Goal: Navigation & Orientation: Find specific page/section

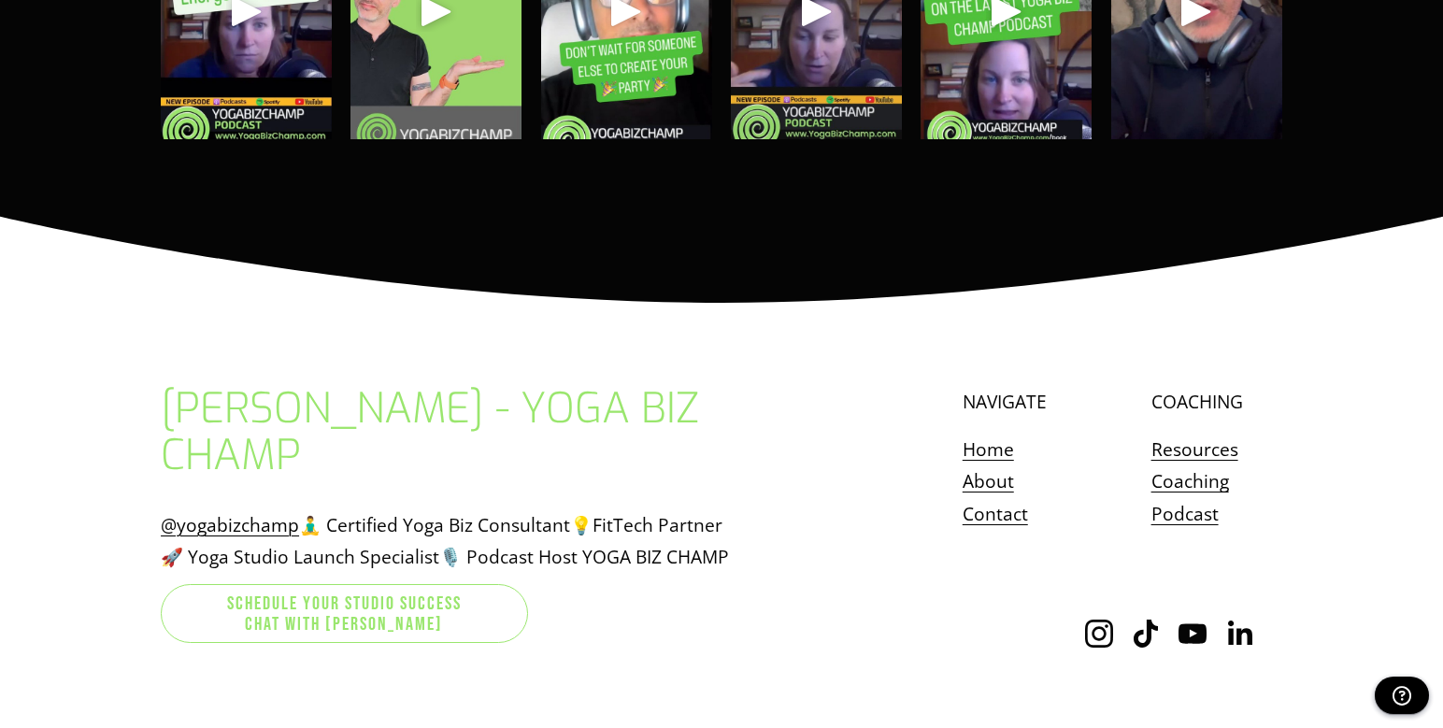
scroll to position [5592, 0]
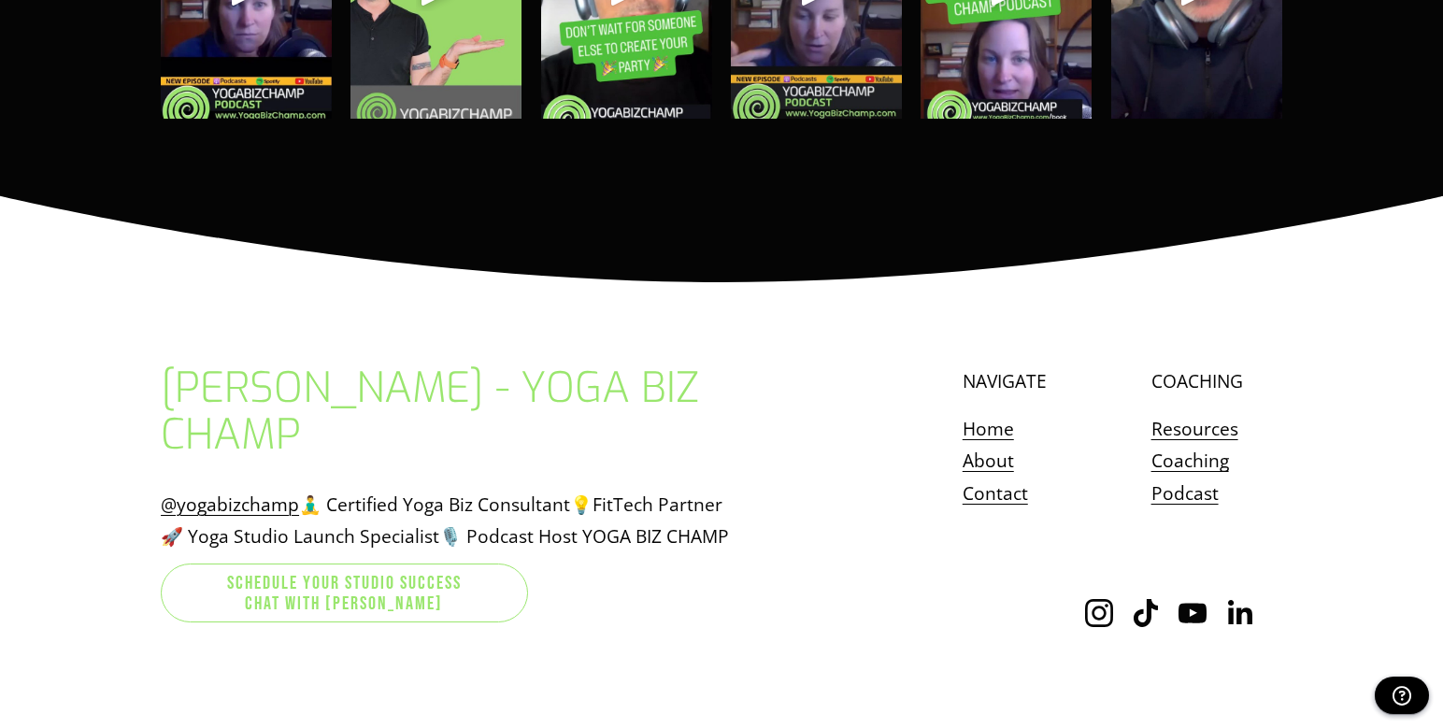
click at [972, 477] on link "Contact" at bounding box center [994, 493] width 65 height 33
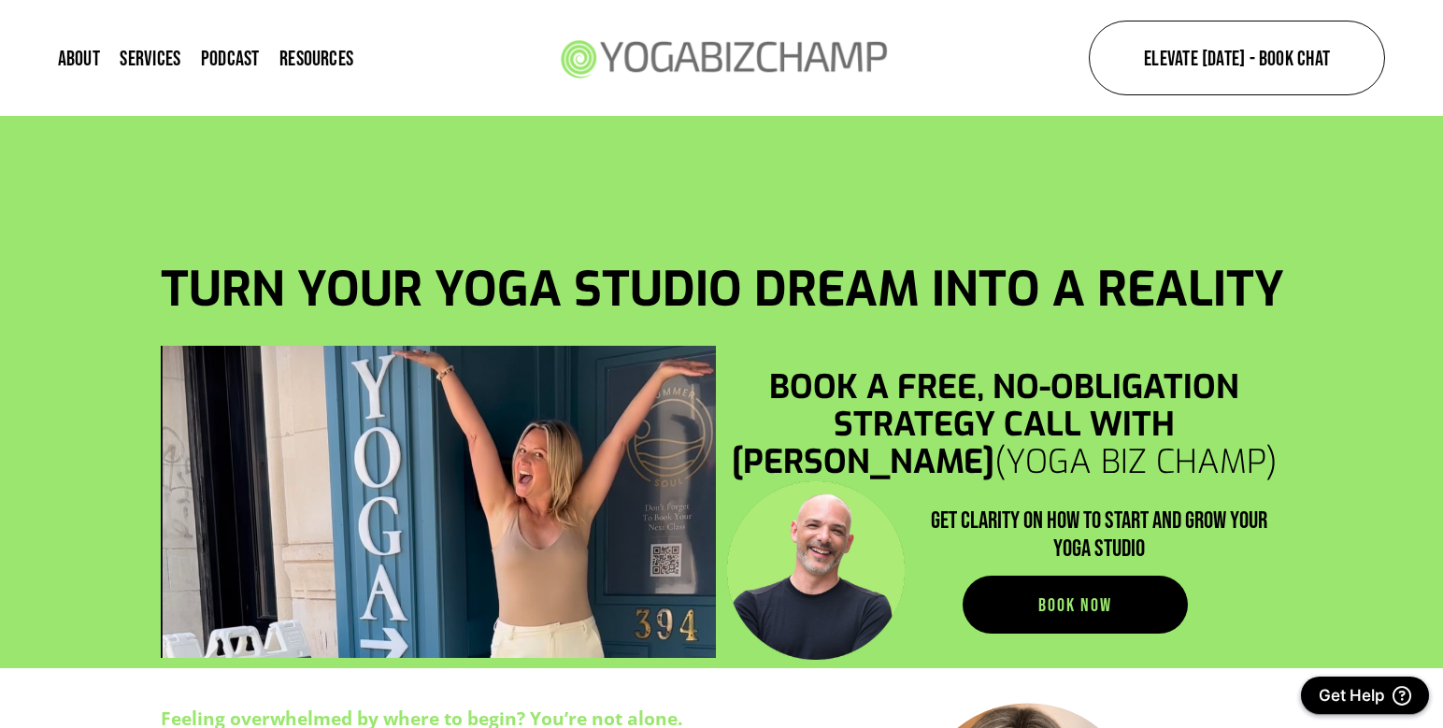
click at [70, 53] on link "About" at bounding box center [79, 58] width 42 height 25
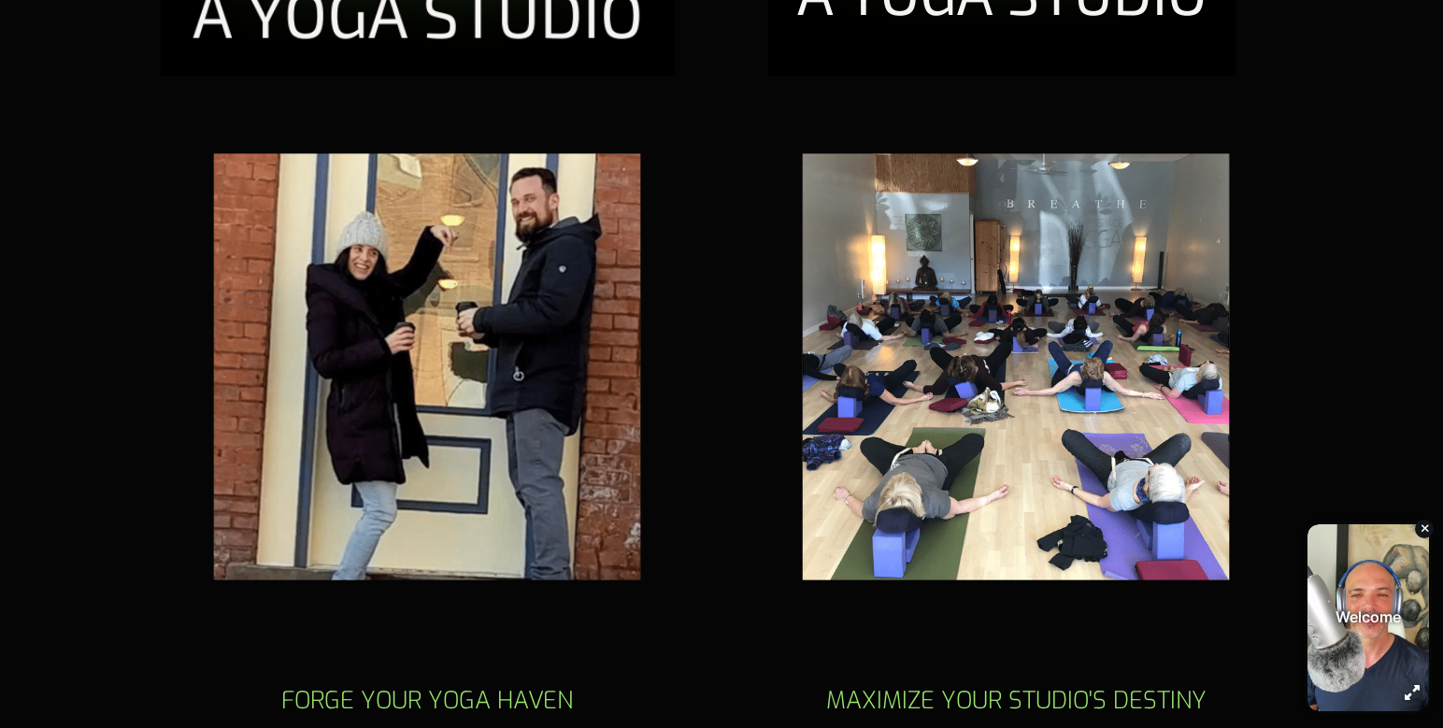
scroll to position [5737, 0]
